Goal: Check status: Check status

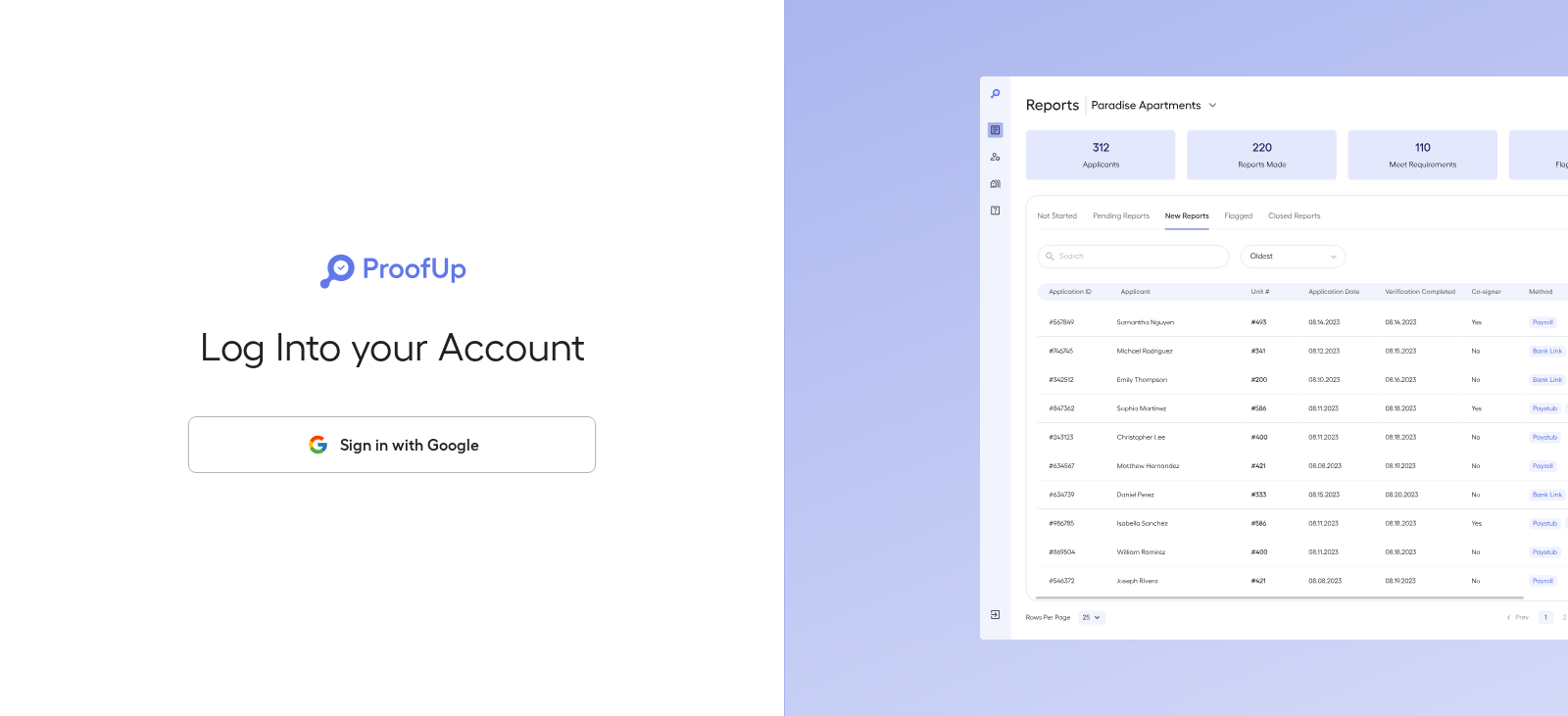
click at [383, 449] on button "Sign in with Google" at bounding box center [391, 444] width 408 height 57
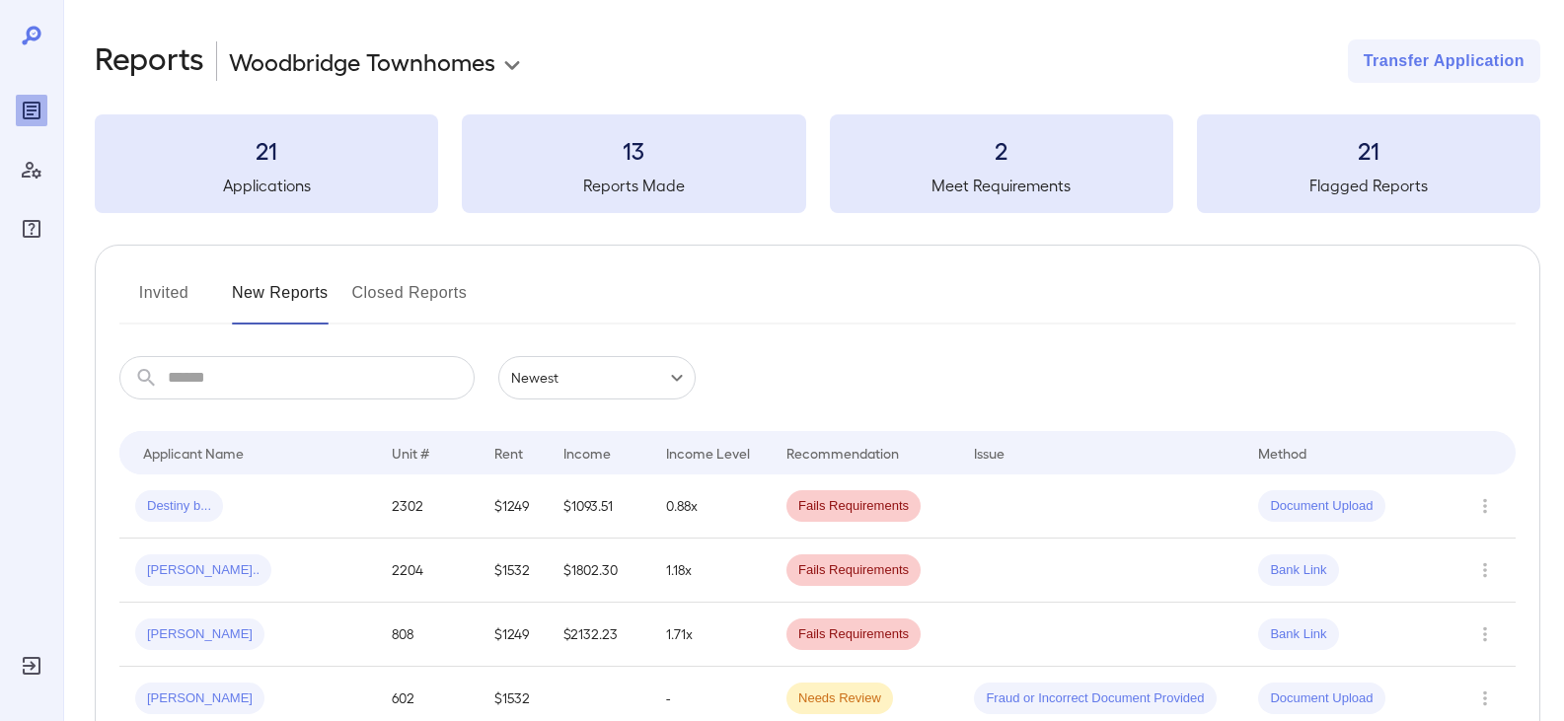
click at [175, 284] on button "Invited" at bounding box center [163, 300] width 89 height 47
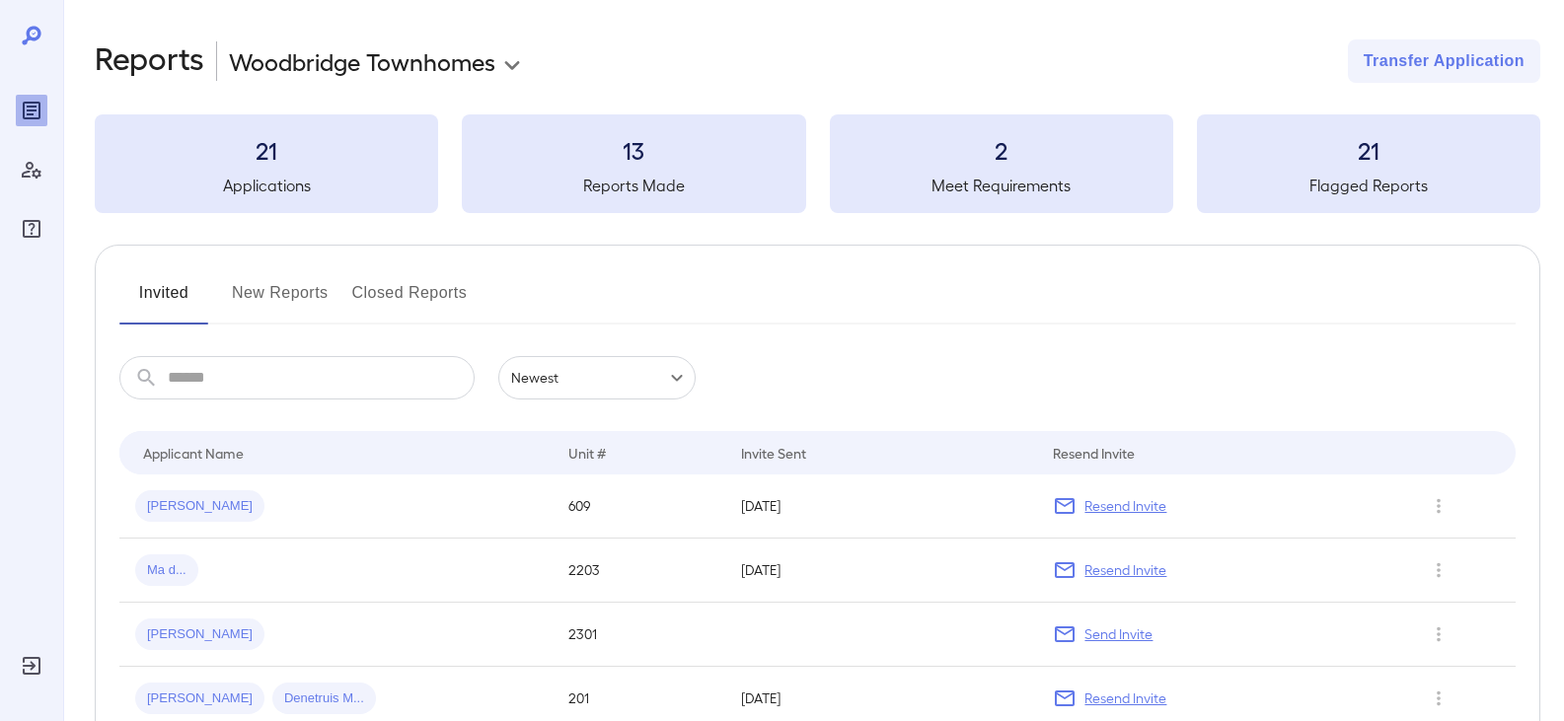
click at [313, 296] on button "New Reports" at bounding box center [280, 300] width 97 height 47
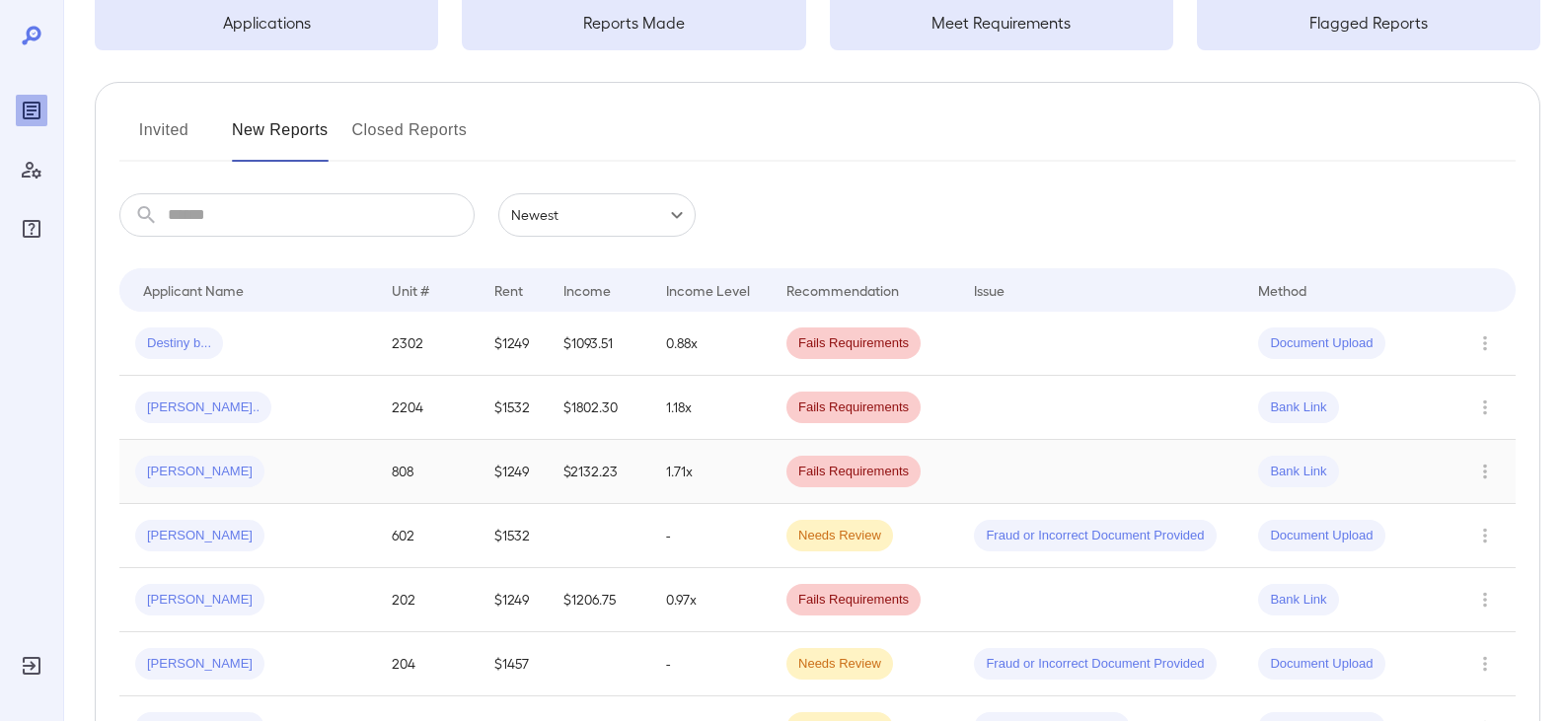
scroll to position [197, 0]
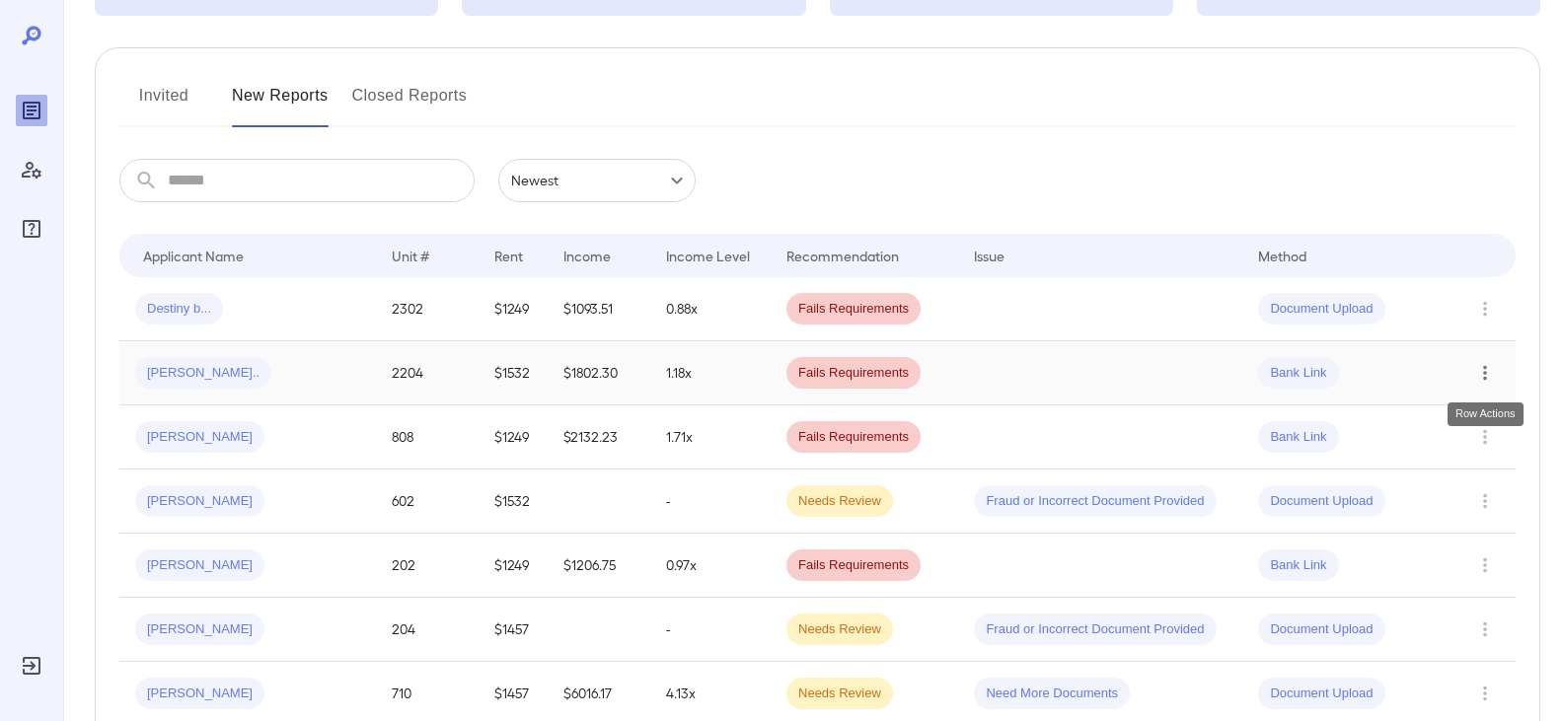
click at [1487, 371] on icon "Row Actions" at bounding box center [1485, 373] width 22 height 24
click at [1444, 451] on li "View Report" at bounding box center [1485, 444] width 156 height 32
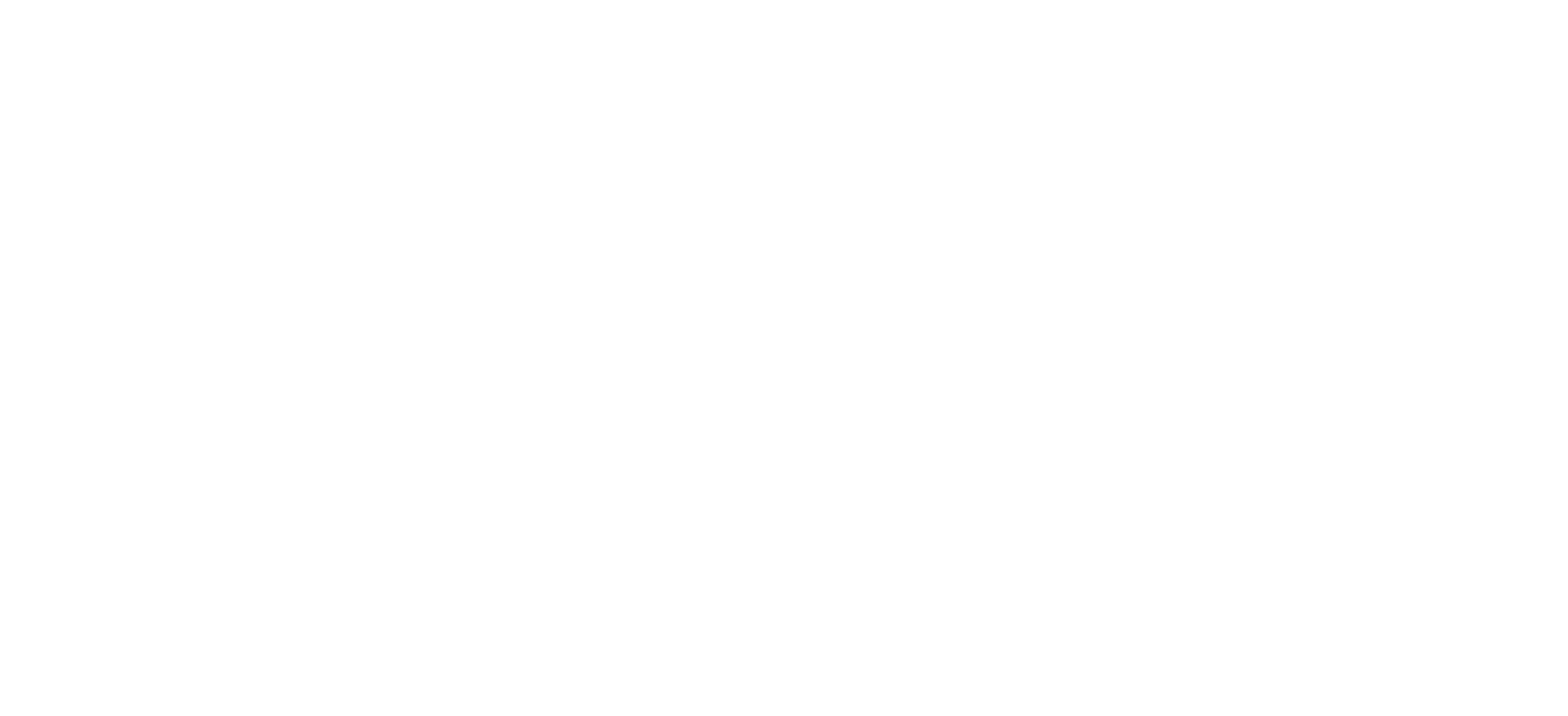
scroll to position [0, 0]
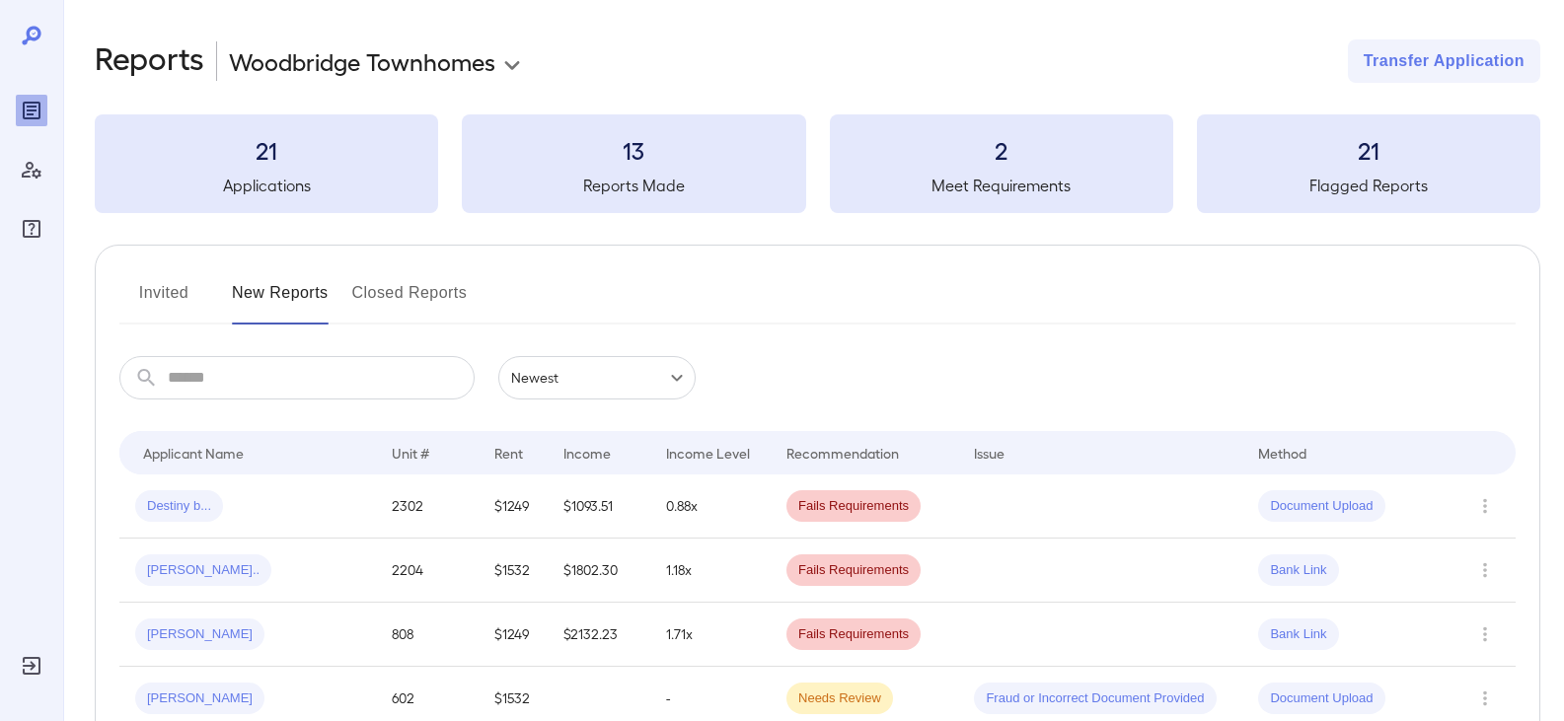
scroll to position [197, 0]
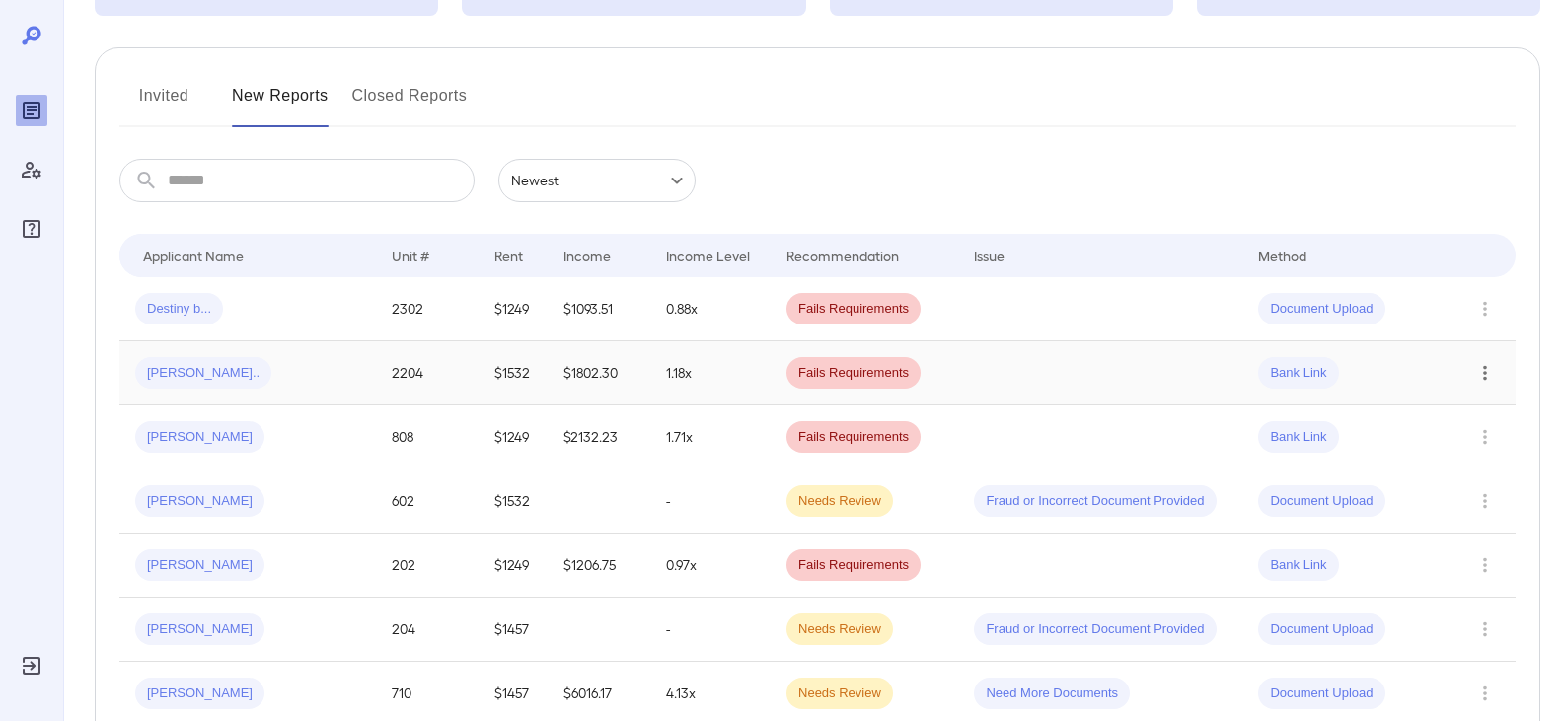
click at [1481, 375] on icon "Row Actions" at bounding box center [1485, 373] width 22 height 24
click at [1449, 440] on li "View Report" at bounding box center [1485, 444] width 156 height 32
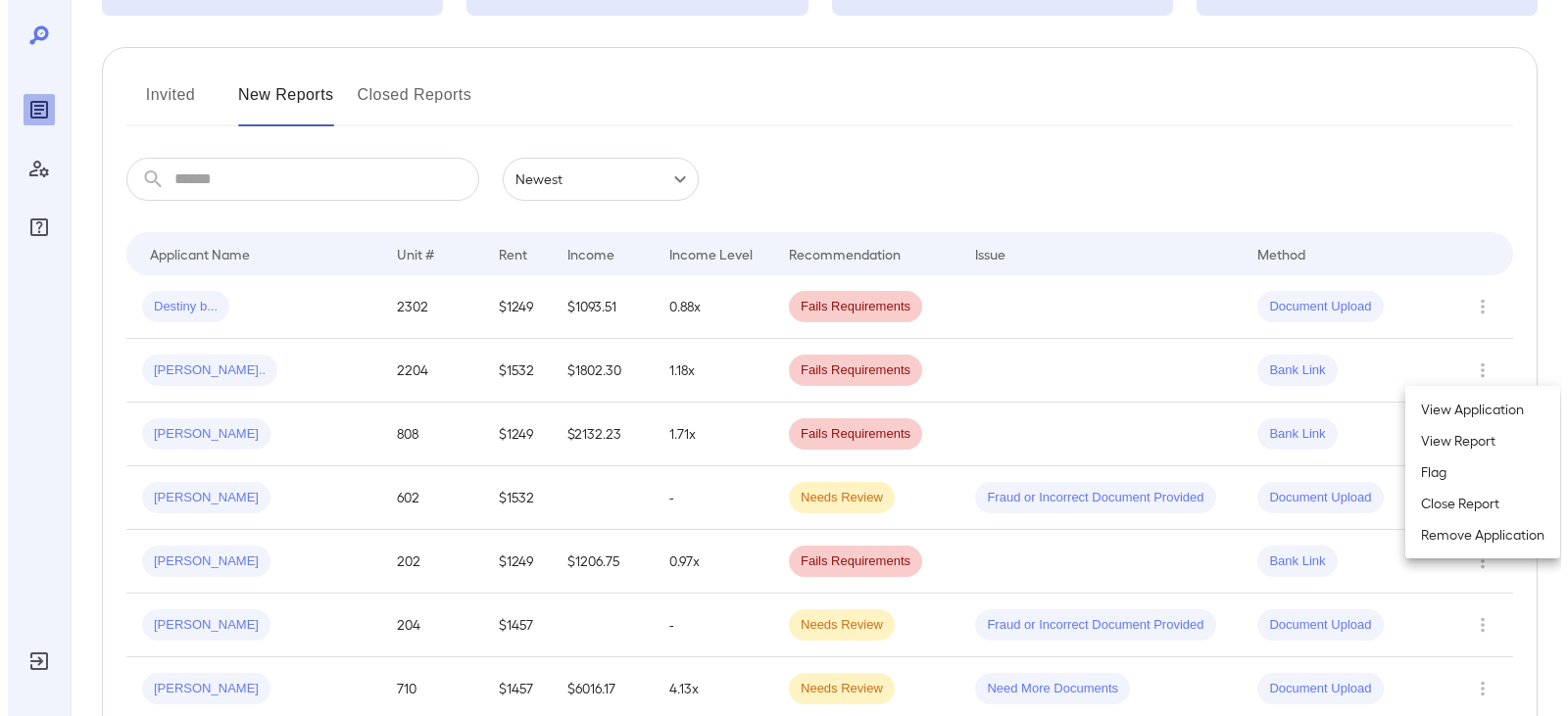
scroll to position [0, 0]
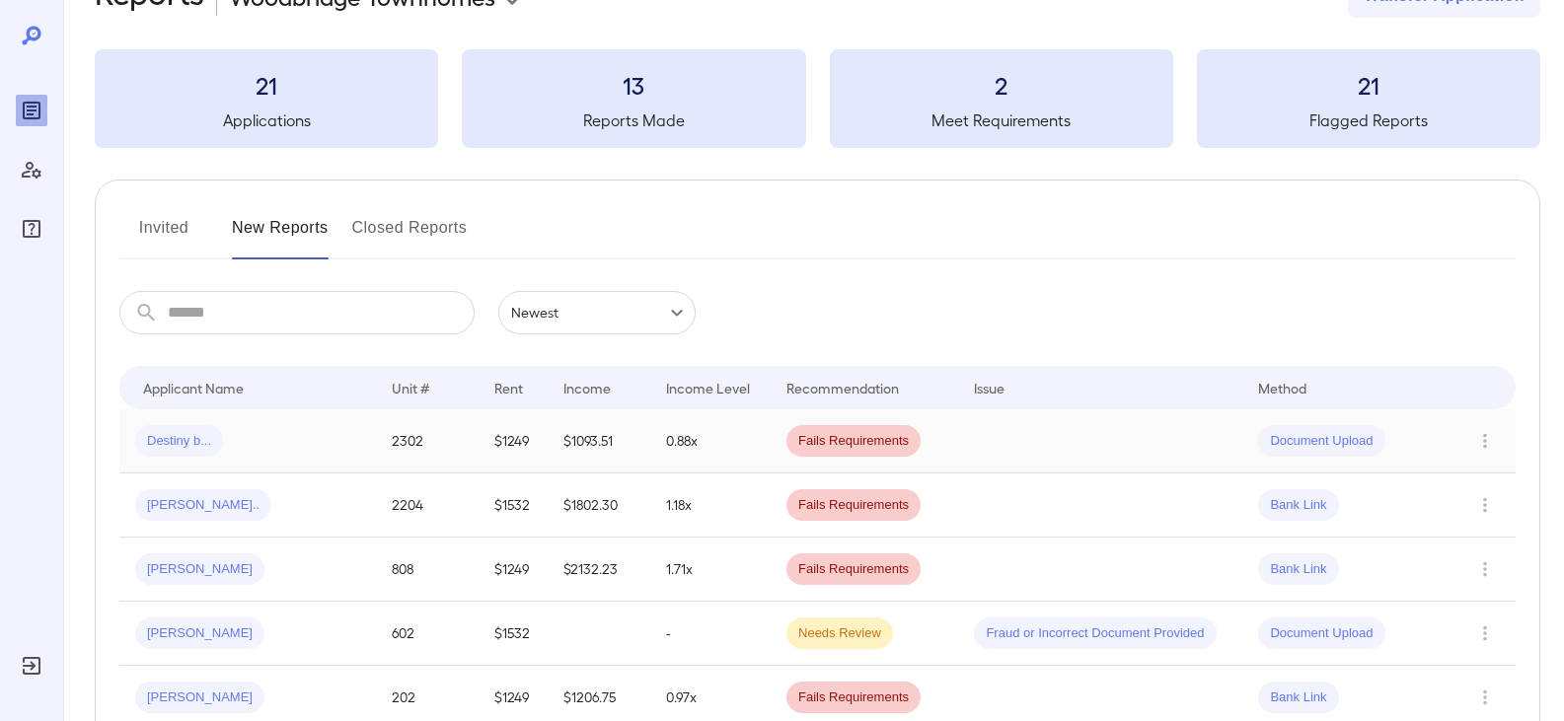
scroll to position [99, 0]
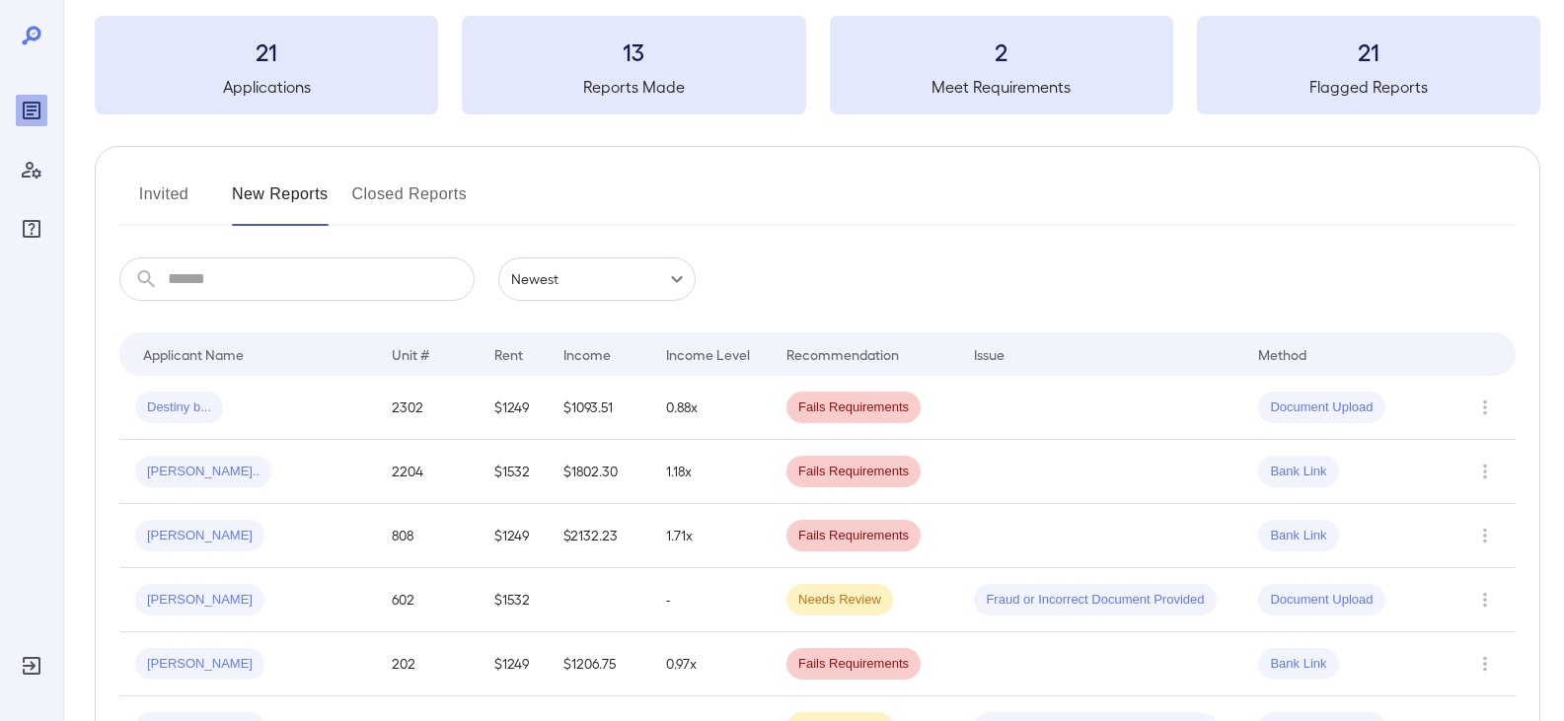
click at [198, 475] on span "[PERSON_NAME].." at bounding box center [203, 472] width 136 height 19
